Goal: Check status: Verify the current state of an ongoing process or item

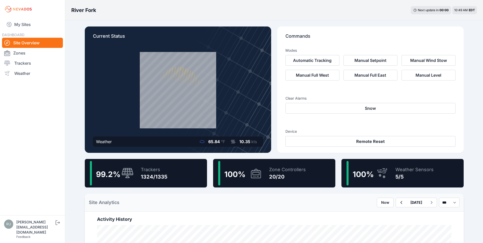
click at [15, 18] on div "My Sites DASHBOARD Site Overview Zones Trackers Weather" at bounding box center [32, 107] width 65 height 215
click at [18, 22] on link "My Sites" at bounding box center [32, 24] width 61 height 12
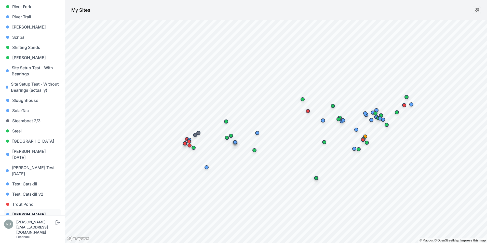
scroll to position [471, 0]
click at [32, 229] on link "[PERSON_NAME] [PERSON_NAME]" at bounding box center [32, 237] width 57 height 16
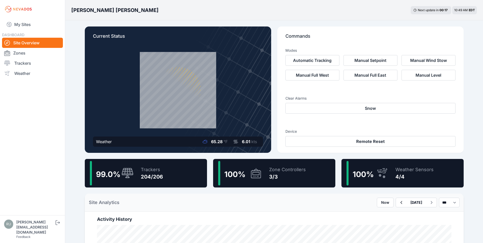
drag, startPoint x: 162, startPoint y: 173, endPoint x: 164, endPoint y: 171, distance: 2.7
click at [161, 173] on div "Trackers" at bounding box center [152, 169] width 22 height 7
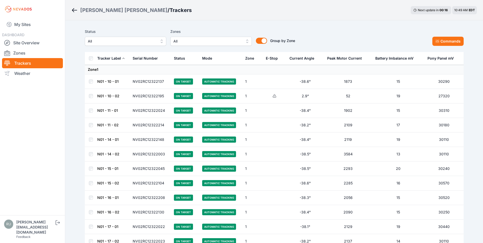
click at [115, 41] on span "All" at bounding box center [122, 41] width 68 height 6
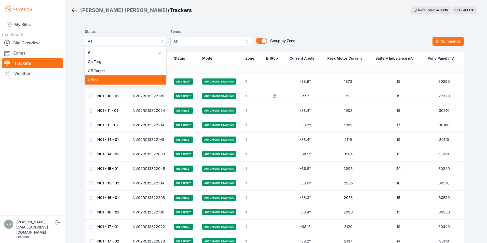
click at [109, 77] on div "Offline" at bounding box center [125, 79] width 81 height 9
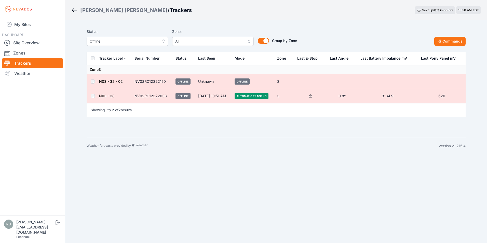
click at [114, 100] on td "N03 - 38" at bounding box center [115, 96] width 33 height 15
click at [114, 94] on link "N03 - 38" at bounding box center [107, 96] width 16 height 4
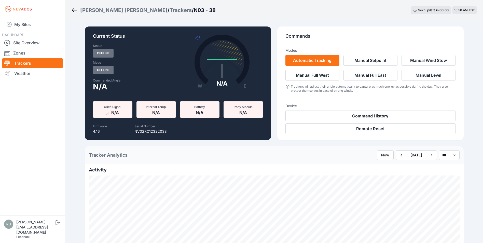
click at [69, 13] on div "[PERSON_NAME] [PERSON_NAME] / Trackers / N03 - 38 Next update in 00 : 00 10:50 …" at bounding box center [274, 10] width 418 height 20
click at [74, 11] on icon "Breadcrumb" at bounding box center [73, 10] width 2 height 4
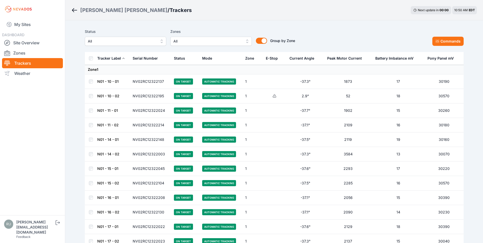
click at [121, 42] on span "All" at bounding box center [122, 41] width 68 height 6
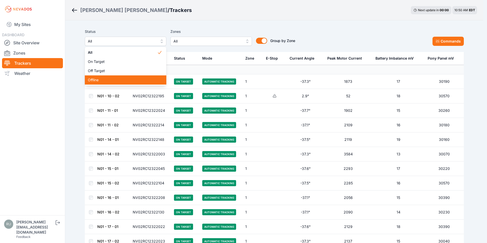
click at [112, 77] on div "Offline" at bounding box center [125, 79] width 81 height 9
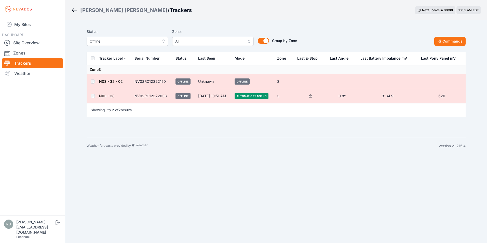
click at [103, 40] on span "Offline" at bounding box center [124, 41] width 68 height 6
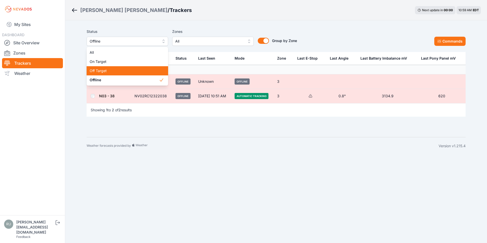
click at [106, 69] on span "Off Target" at bounding box center [124, 70] width 69 height 5
